Goal: Task Accomplishment & Management: Use online tool/utility

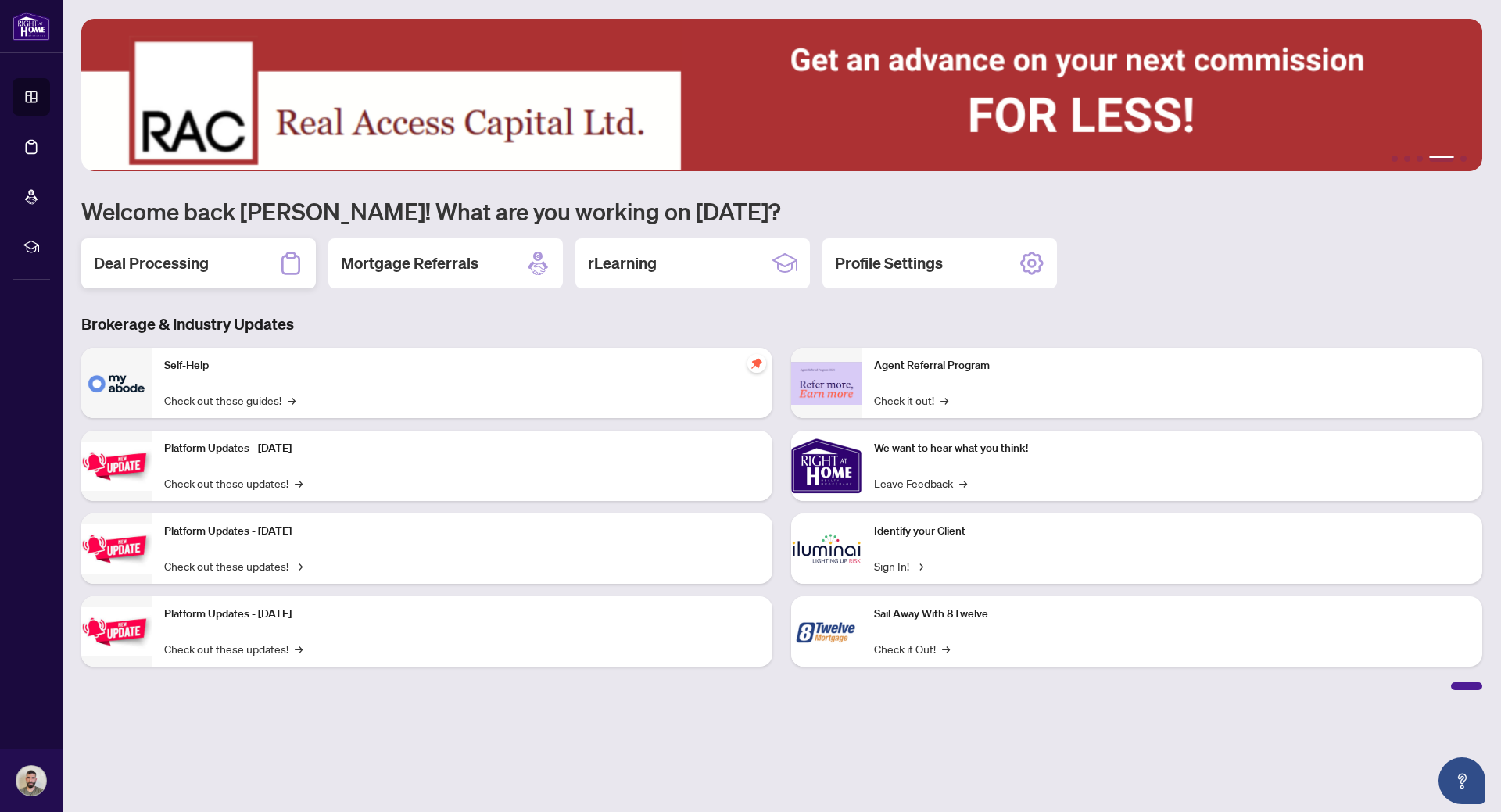
click at [224, 258] on div "Deal Processing" at bounding box center [198, 263] width 235 height 50
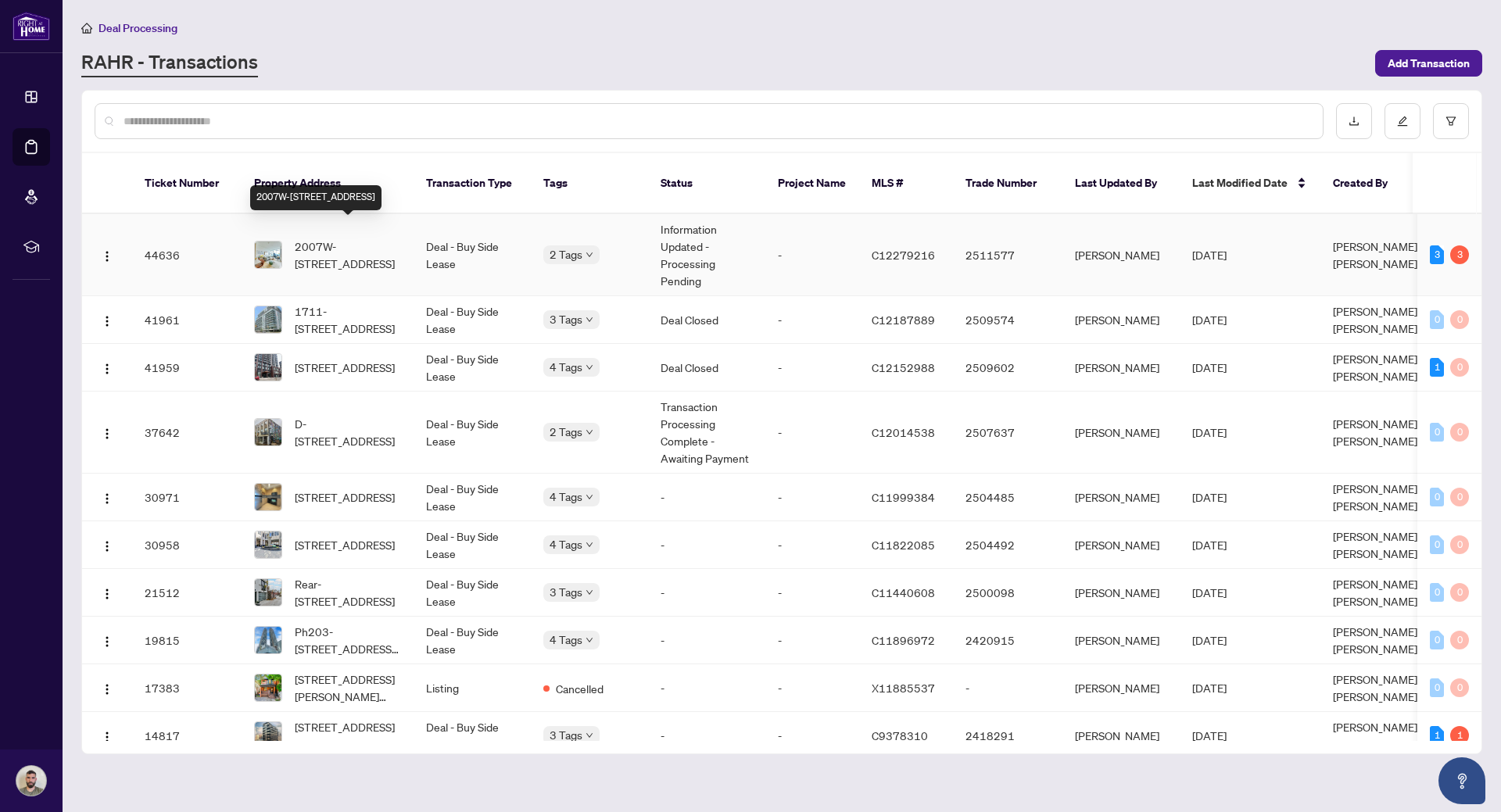
click at [358, 244] on span "2007W-[STREET_ADDRESS]" at bounding box center [348, 254] width 106 height 34
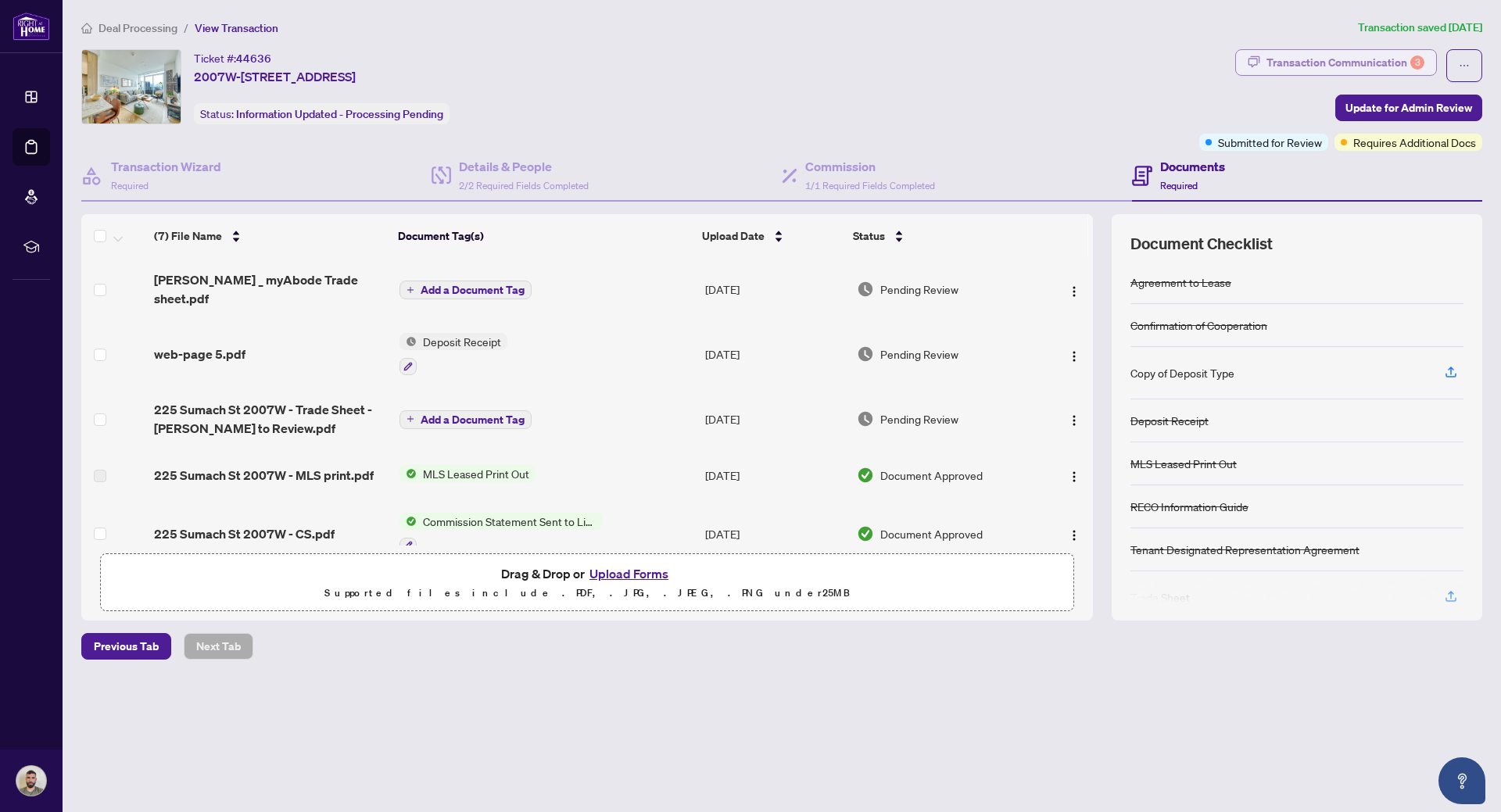
click at [1351, 65] on div "Transaction Communication 3" at bounding box center [1345, 62] width 158 height 25
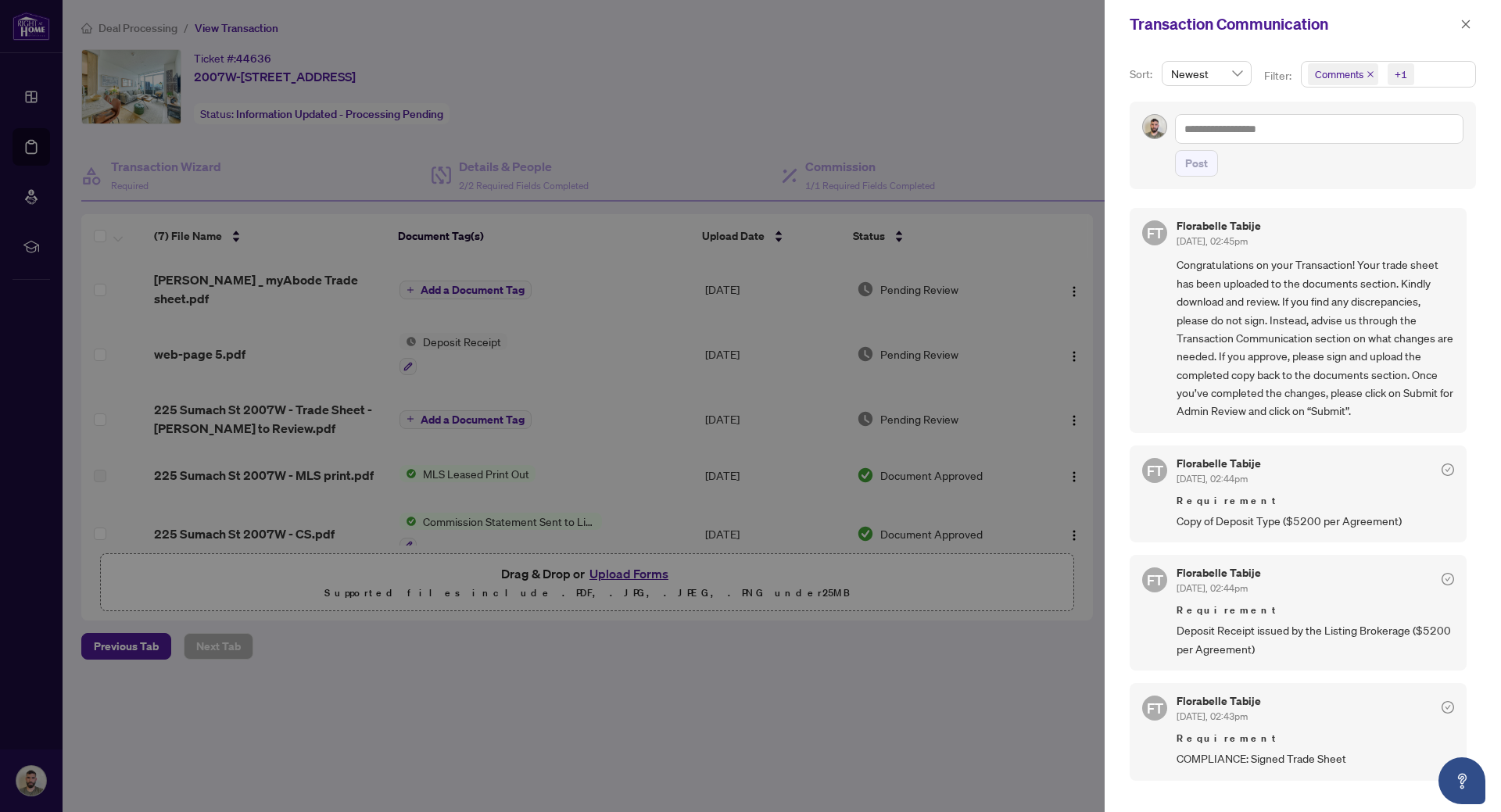
scroll to position [3, 0]
click at [598, 681] on div at bounding box center [750, 406] width 1501 height 812
click at [952, 59] on div at bounding box center [750, 406] width 1501 height 812
click at [953, 729] on div at bounding box center [750, 406] width 1501 height 812
click at [791, 677] on div at bounding box center [750, 406] width 1501 height 812
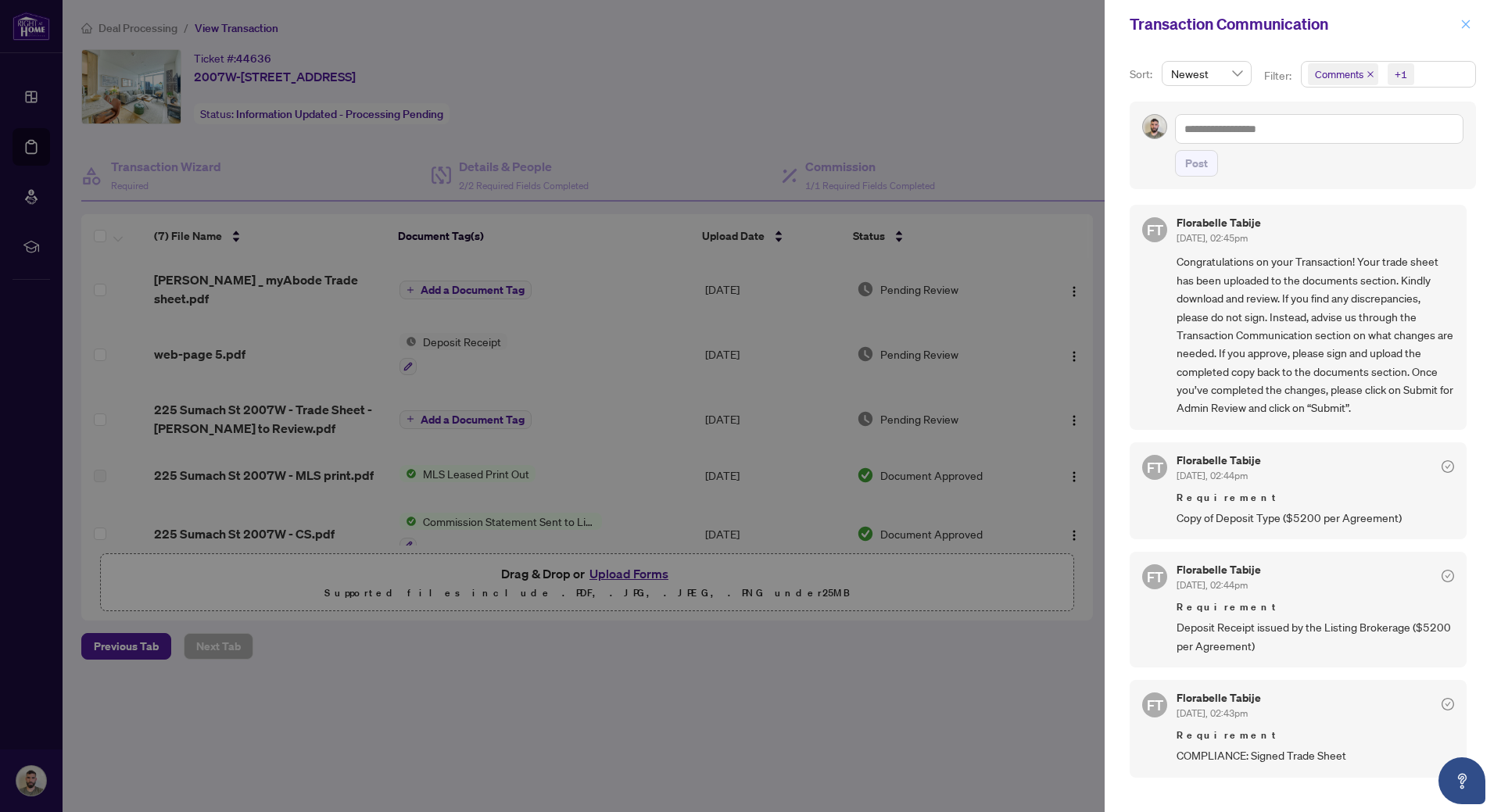
click at [1468, 27] on icon "close" at bounding box center [1466, 24] width 11 height 11
